Goal: Information Seeking & Learning: Compare options

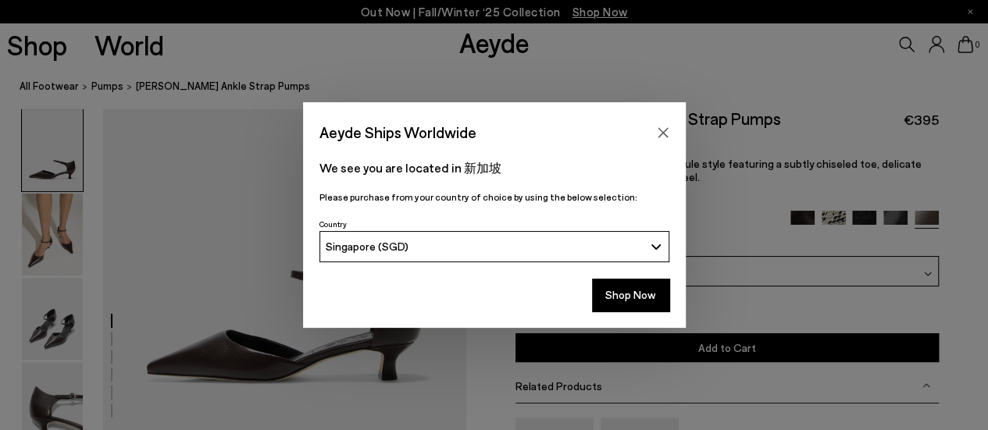
click at [443, 105] on div "Aeyde Ships Worldwide" at bounding box center [494, 124] width 383 height 44
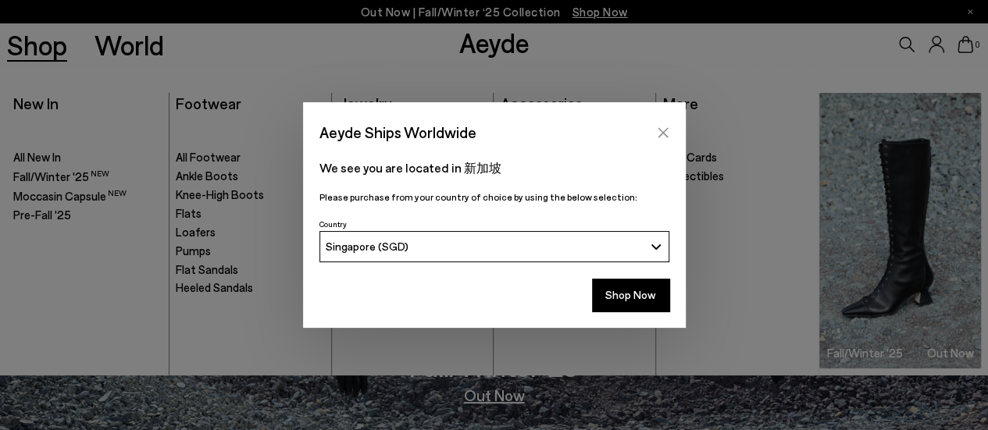
click at [659, 136] on icon "Close" at bounding box center [662, 132] width 10 height 10
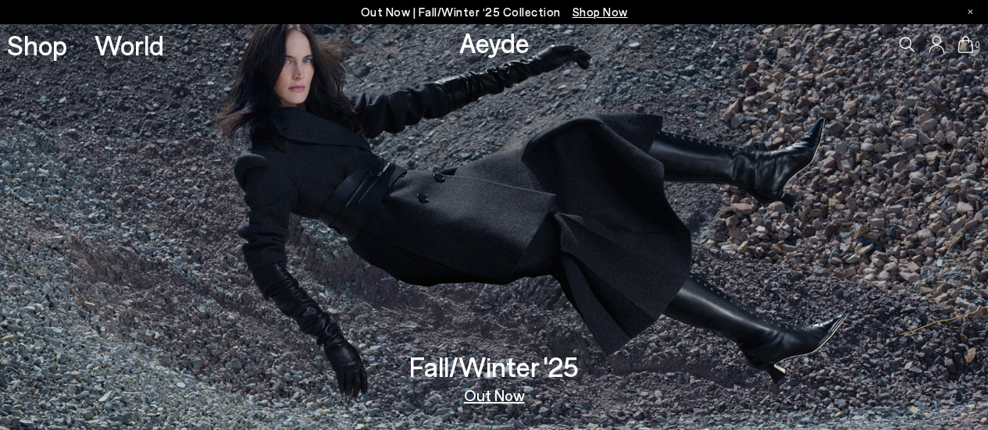
click at [905, 45] on icon at bounding box center [907, 45] width 16 height 16
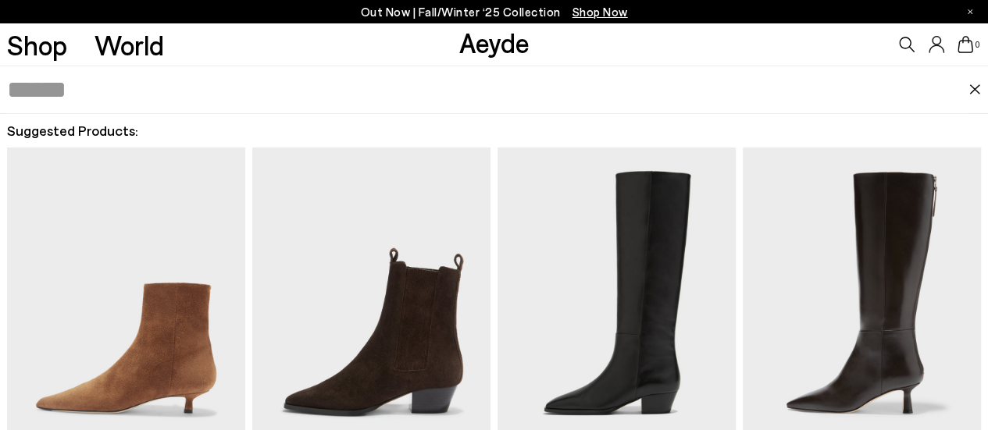
scroll to position [19, 0]
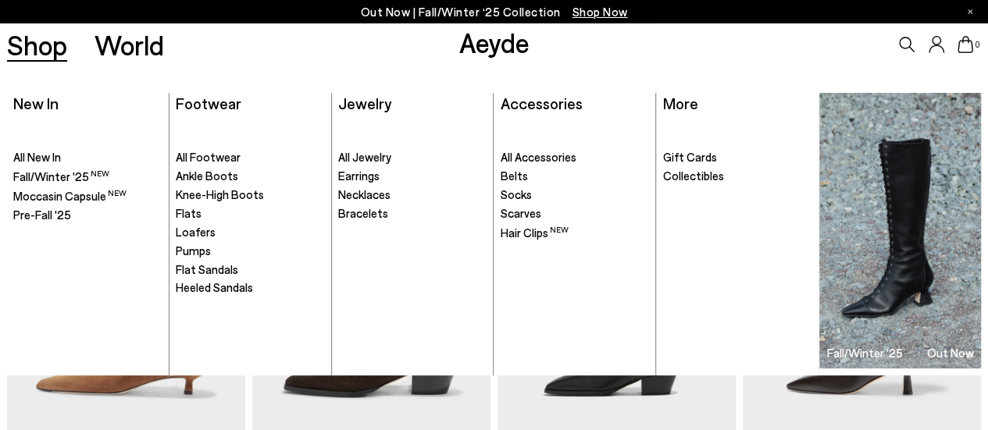
click at [26, 55] on link "Shop" at bounding box center [37, 44] width 60 height 27
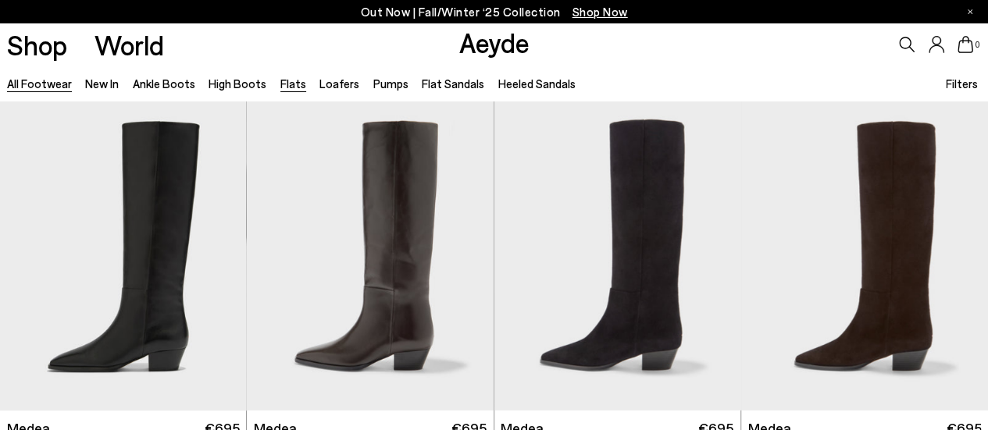
click at [284, 77] on link "Flats" at bounding box center [293, 84] width 26 height 14
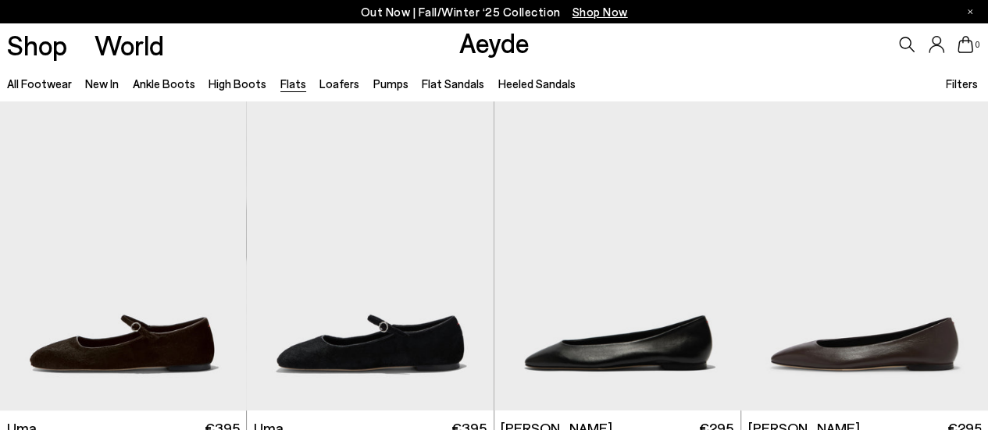
click at [450, 74] on li "Flat Sandals" at bounding box center [453, 83] width 62 height 20
click at [453, 79] on link "Flat Sandals" at bounding box center [453, 84] width 62 height 14
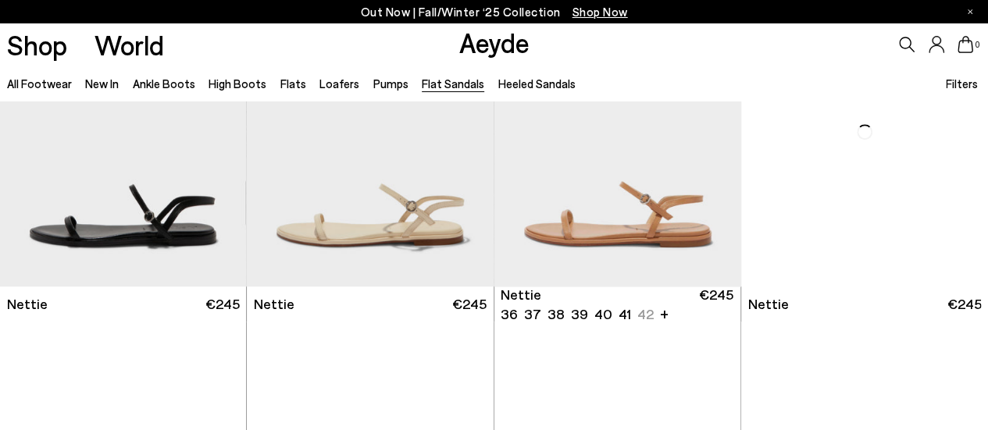
scroll to position [703, 0]
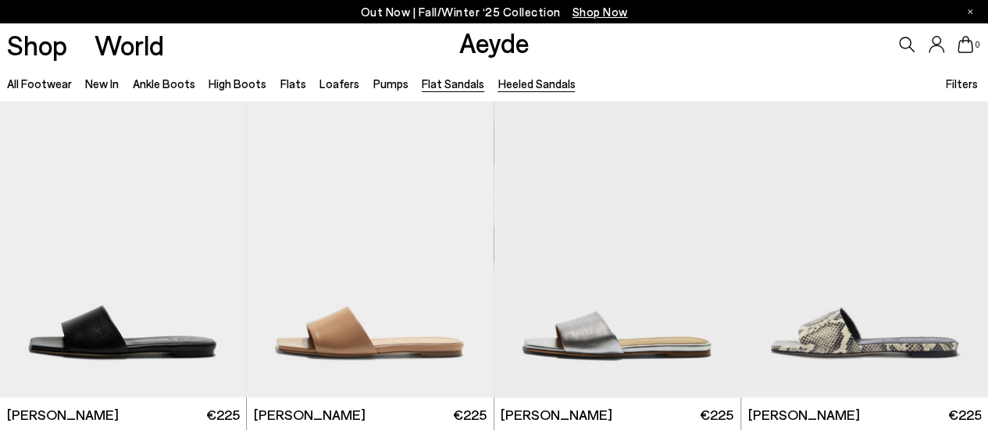
click at [516, 87] on link "Heeled Sandals" at bounding box center [535, 84] width 77 height 14
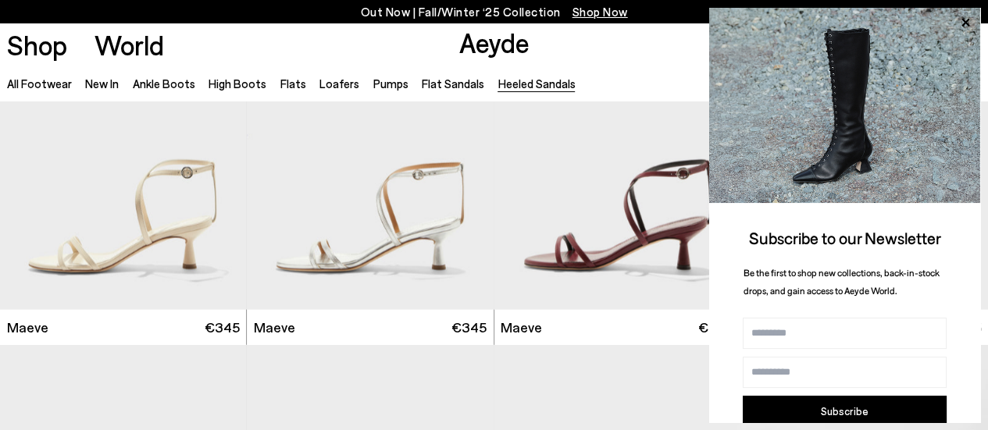
scroll to position [1874, 0]
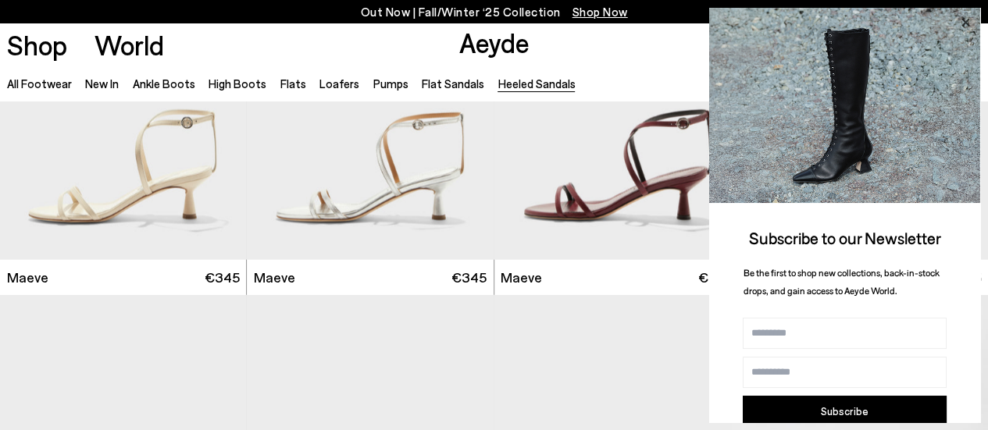
click at [970, 23] on icon at bounding box center [965, 22] width 20 height 20
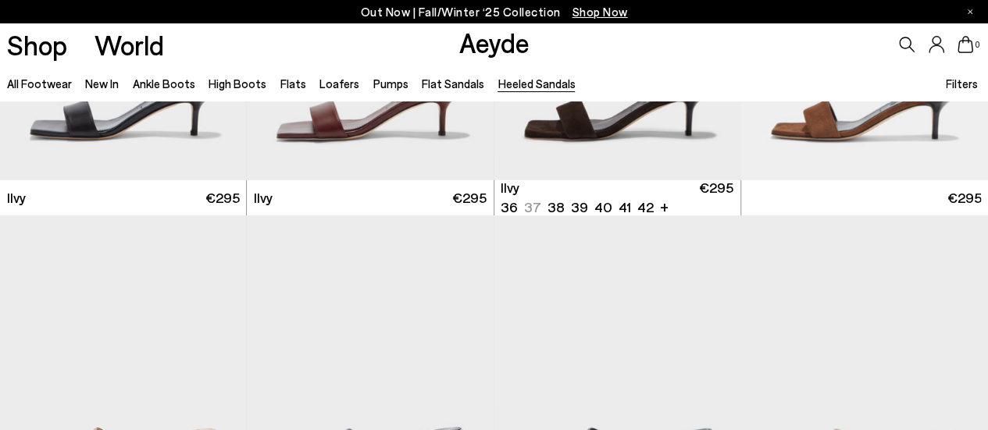
scroll to position [2498, 0]
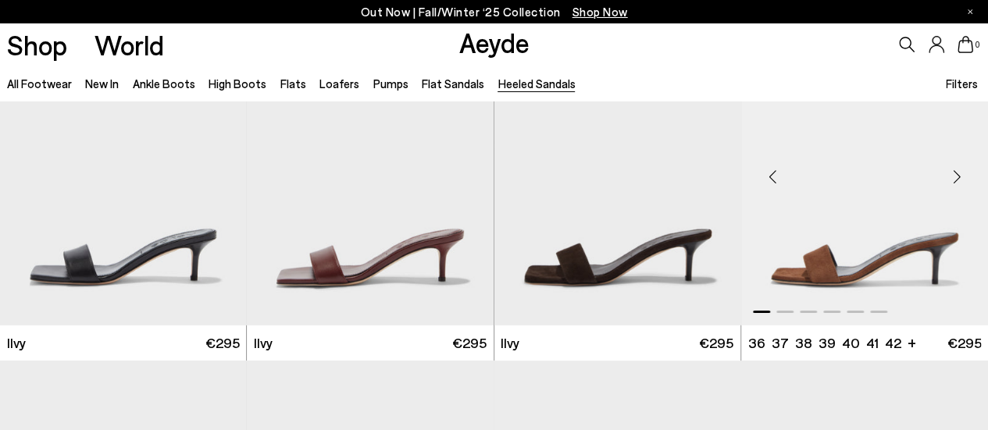
click at [847, 195] on img "1 / 6" at bounding box center [864, 171] width 247 height 310
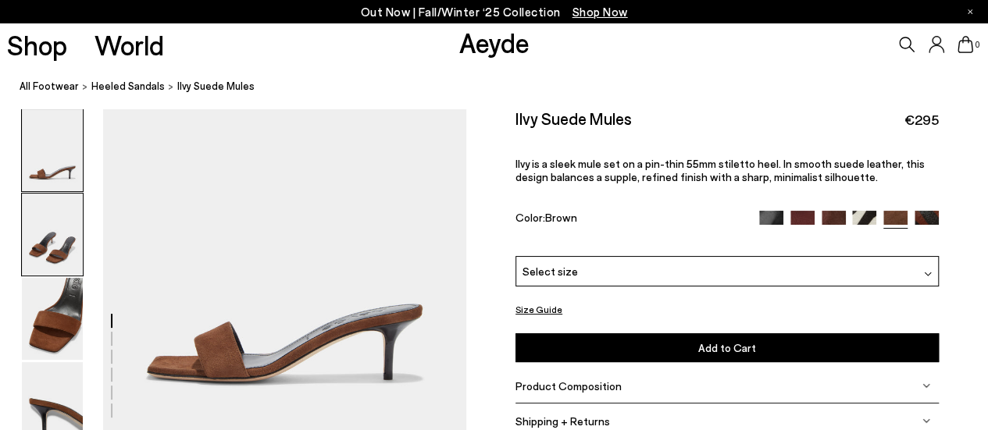
click at [61, 231] on img at bounding box center [52, 235] width 61 height 82
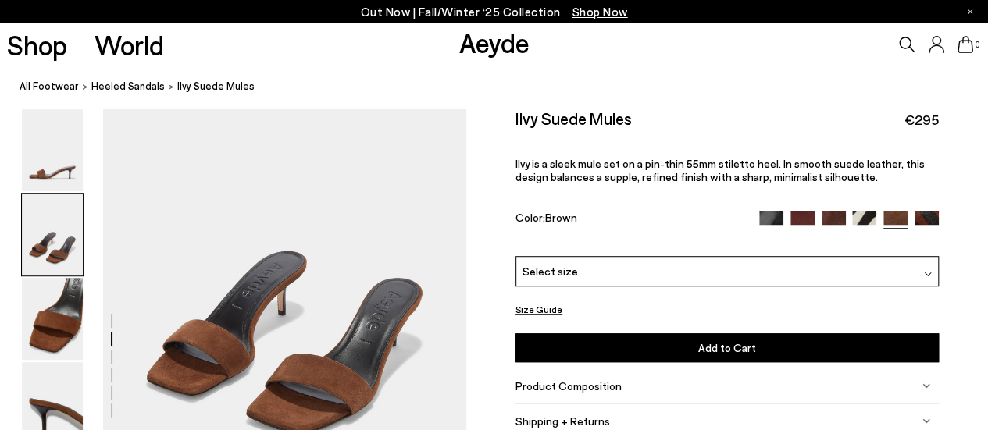
scroll to position [482, 0]
